Goal: Task Accomplishment & Management: Use online tool/utility

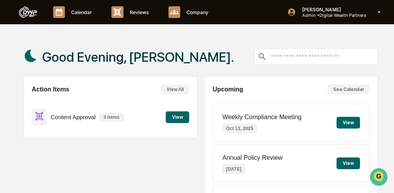
click at [175, 117] on button "View" at bounding box center [177, 118] width 23 height 12
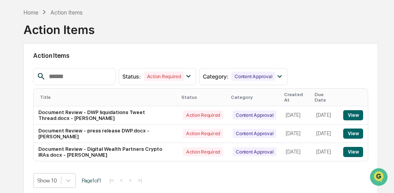
scroll to position [46, 0]
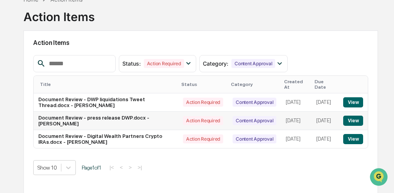
click at [355, 116] on button "View" at bounding box center [354, 121] width 20 height 10
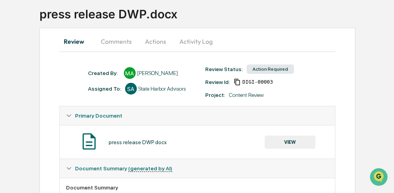
scroll to position [54, 0]
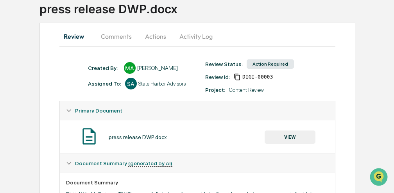
click at [158, 35] on button "Actions" at bounding box center [155, 36] width 35 height 19
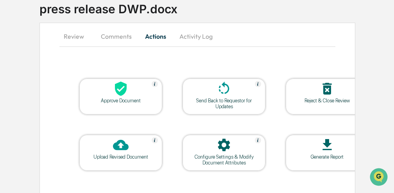
click at [120, 93] on icon at bounding box center [121, 89] width 12 height 14
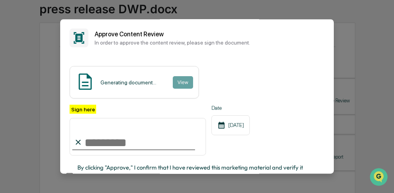
scroll to position [63, 0]
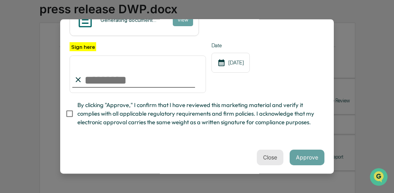
click at [275, 155] on button "Close" at bounding box center [270, 158] width 27 height 16
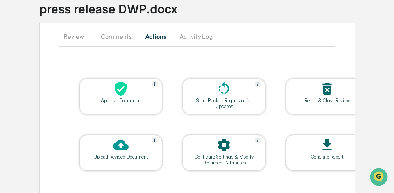
click at [169, 60] on table "Approve Document Send Back to Requestor for Updates Reject & Close Review Uploa…" at bounding box center [223, 125] width 329 height 132
click at [72, 37] on button "Review" at bounding box center [76, 36] width 35 height 19
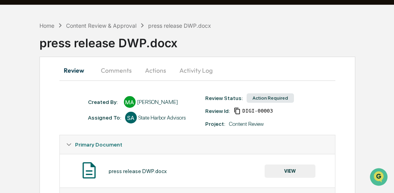
scroll to position [0, 0]
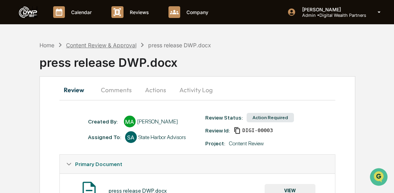
click at [123, 45] on div "Content Review & Approval" at bounding box center [101, 45] width 70 height 7
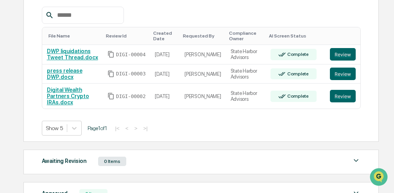
scroll to position [152, 0]
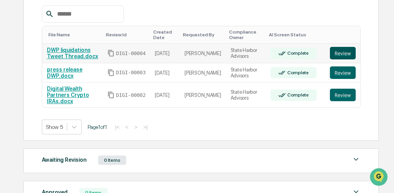
click at [346, 55] on button "Review" at bounding box center [343, 53] width 26 height 13
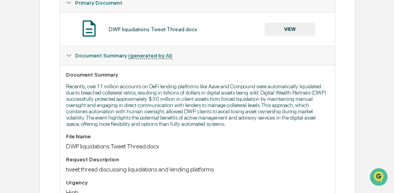
scroll to position [177, 0]
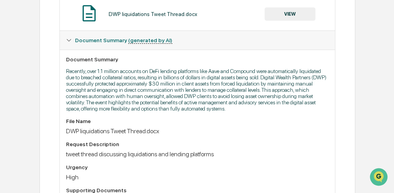
click at [289, 12] on button "VIEW" at bounding box center [290, 13] width 51 height 13
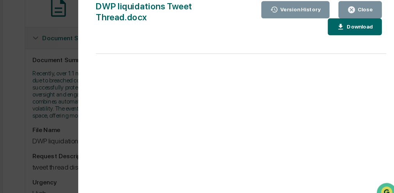
click at [297, 17] on div "Version History" at bounding box center [302, 15] width 38 height 5
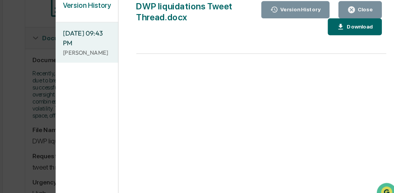
click at [153, 32] on div "Version History 10/13/2025, 09:43 PM Max Avery DWP liquidations Tweet Thread.do…" at bounding box center [241, 104] width 308 height 209
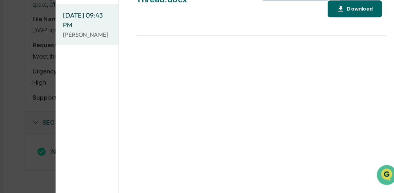
scroll to position [264, 0]
click at [387, 173] on img "Open customer support" at bounding box center [386, 174] width 20 height 16
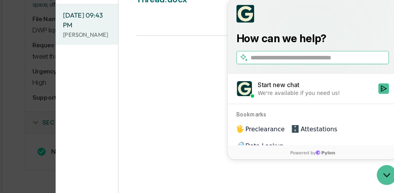
click at [225, 37] on div "DWP liquidations Tweet Thread.docx" at bounding box center [207, 23] width 98 height 30
click at [225, 38] on div "DWP liquidations Tweet Thread.docx" at bounding box center [207, 23] width 98 height 30
click at [173, 35] on div "DWP liquidations Tweet Thread.docx" at bounding box center [207, 23] width 98 height 30
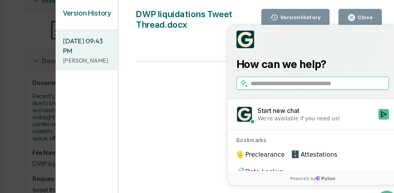
scroll to position [0, 0]
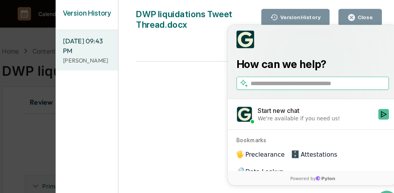
click at [349, 12] on icon "button" at bounding box center [347, 15] width 7 height 7
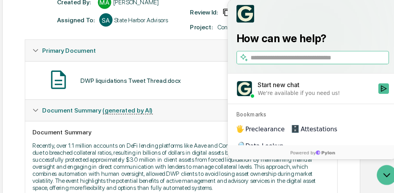
scroll to position [99, 0]
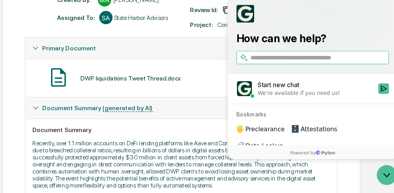
click at [223, 82] on div "DWP liquidations Tweet Thread.docx VIEW" at bounding box center [197, 91] width 263 height 21
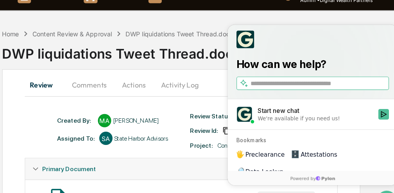
scroll to position [0, 0]
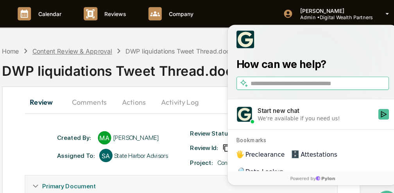
click at [114, 45] on div "Content Review & Approval" at bounding box center [101, 45] width 70 height 7
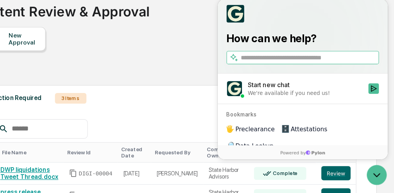
scroll to position [30, 0]
click at [374, 173] on icon "Open customer support" at bounding box center [376, 174] width 20 height 20
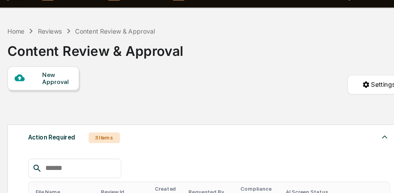
scroll to position [0, 0]
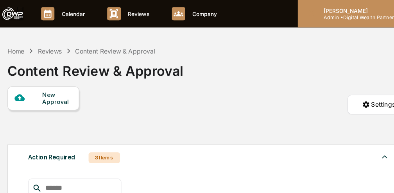
click at [303, 11] on p "[PERSON_NAME]" at bounding box center [331, 10] width 70 height 6
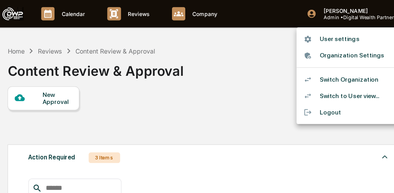
click at [300, 97] on li "Logout" at bounding box center [334, 99] width 110 height 14
